Goal: Use online tool/utility: Use online tool/utility

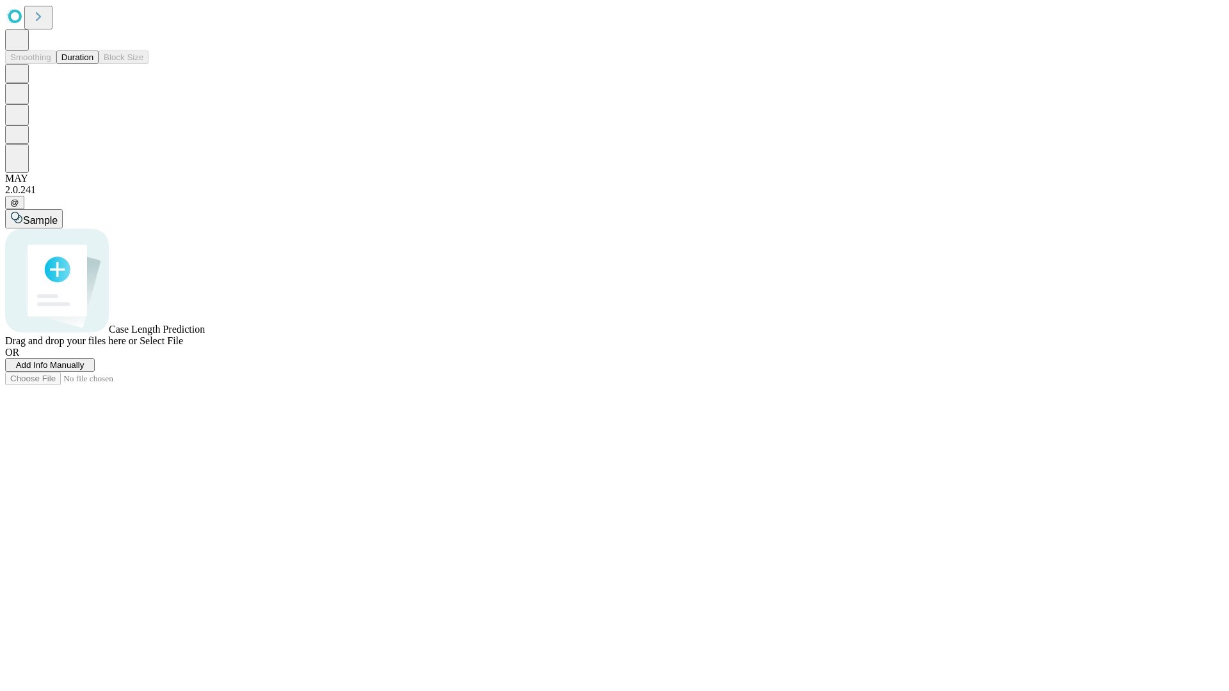
click at [93, 64] on button "Duration" at bounding box center [77, 57] width 42 height 13
click at [183, 346] on span "Select File" at bounding box center [162, 340] width 44 height 11
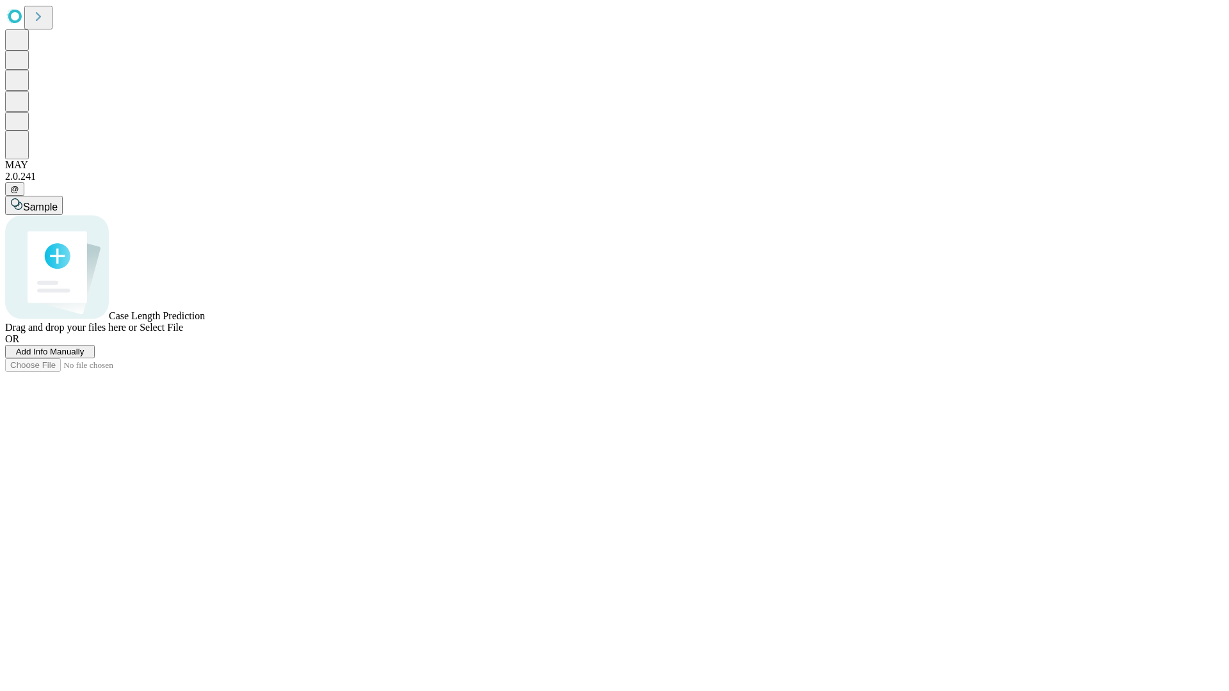
click at [183, 333] on span "Select File" at bounding box center [162, 327] width 44 height 11
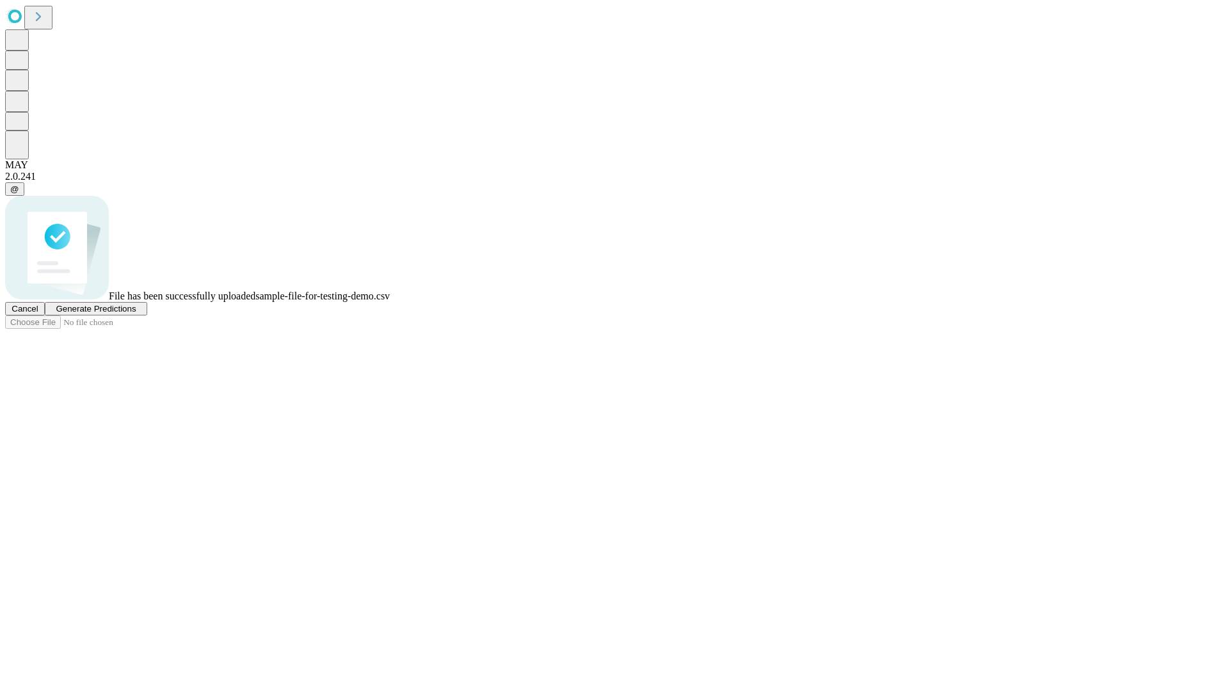
click at [136, 314] on span "Generate Predictions" at bounding box center [96, 309] width 80 height 10
